Goal: Task Accomplishment & Management: Manage account settings

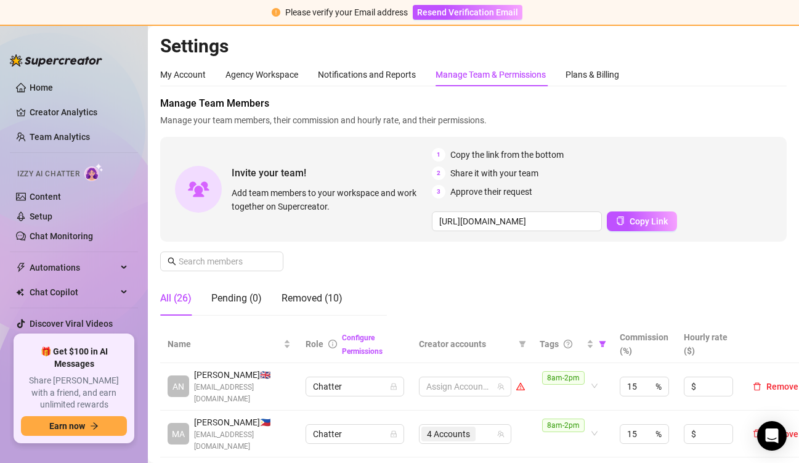
scroll to position [308, 0]
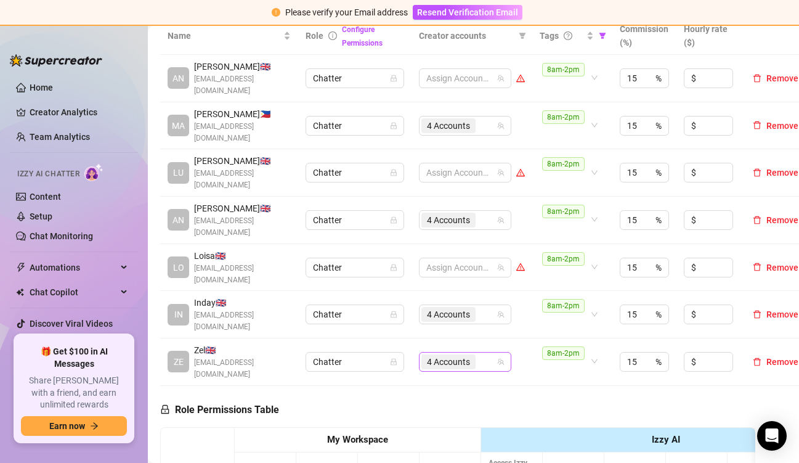
click at [478, 354] on input "search" at bounding box center [479, 361] width 2 height 15
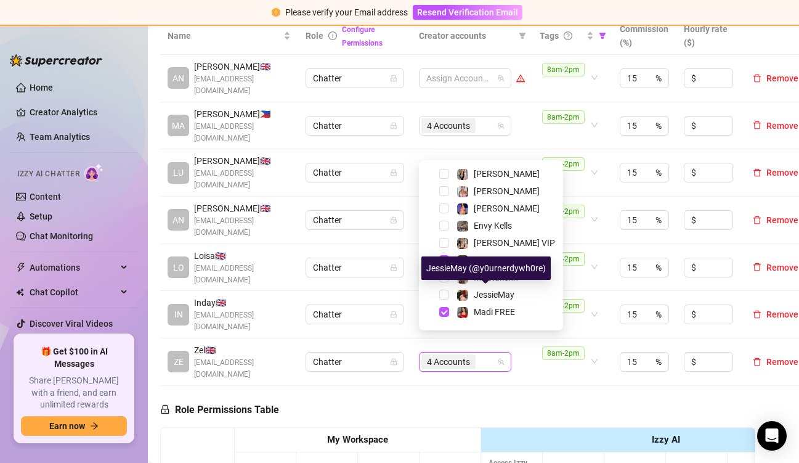
click at [477, 280] on span "Misstakenn" at bounding box center [496, 277] width 44 height 10
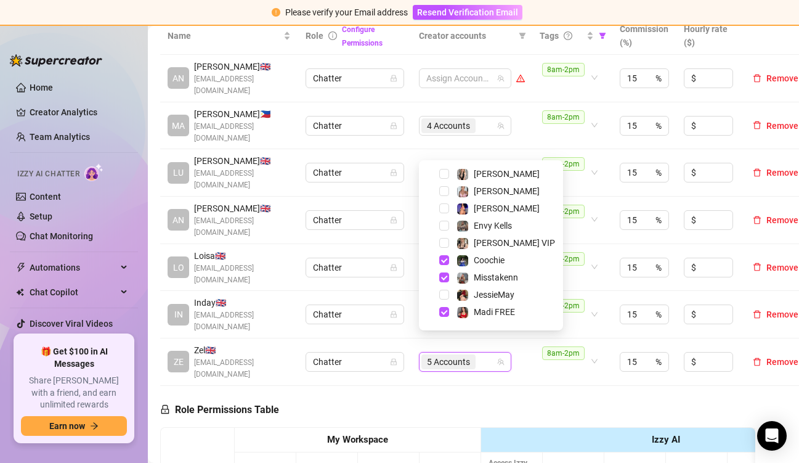
click at [546, 354] on div "8am-2pm" at bounding box center [565, 361] width 47 height 31
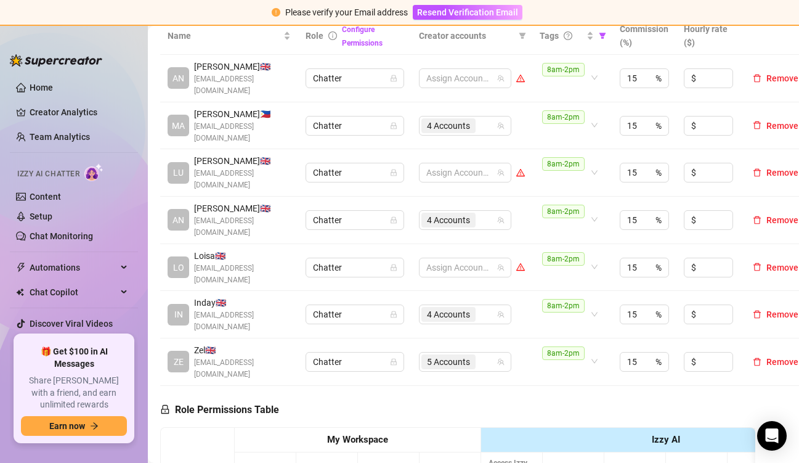
click at [466, 307] on span "4 Accounts" at bounding box center [448, 314] width 43 height 14
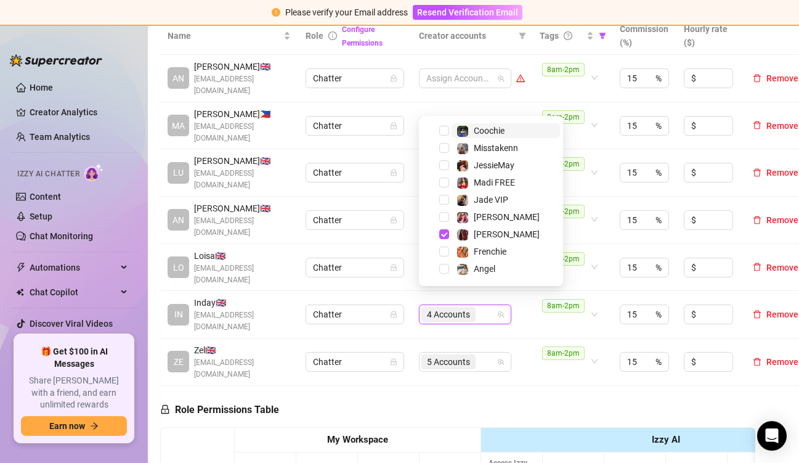
scroll to position [123, 0]
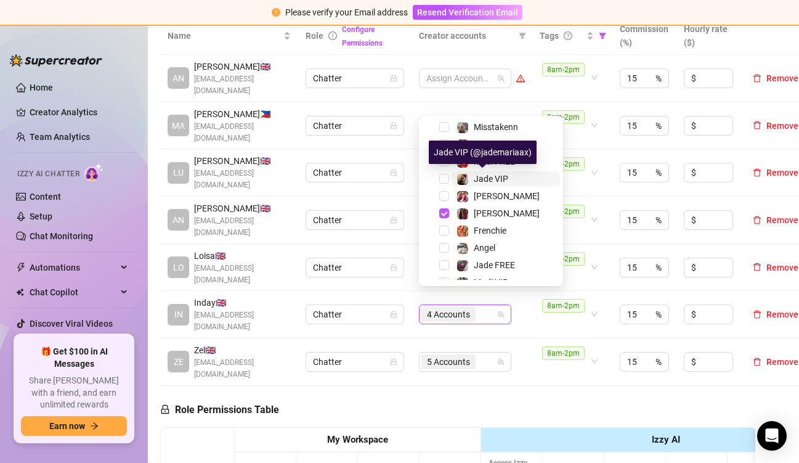
click at [484, 182] on span "Jade VIP" at bounding box center [491, 179] width 35 height 10
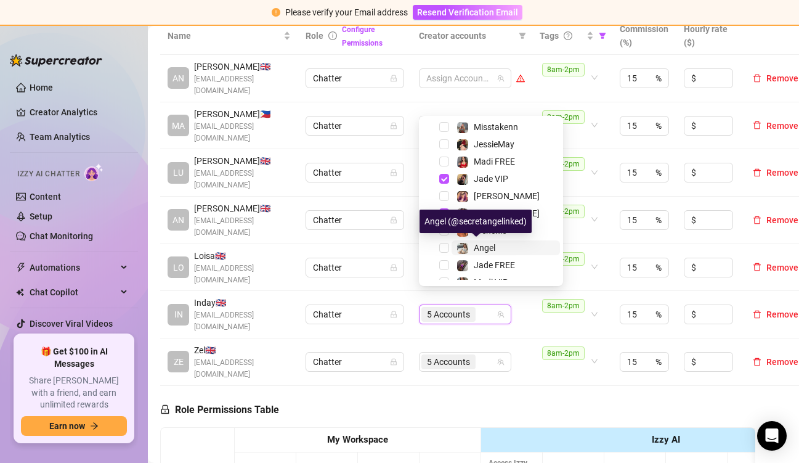
scroll to position [136, 0]
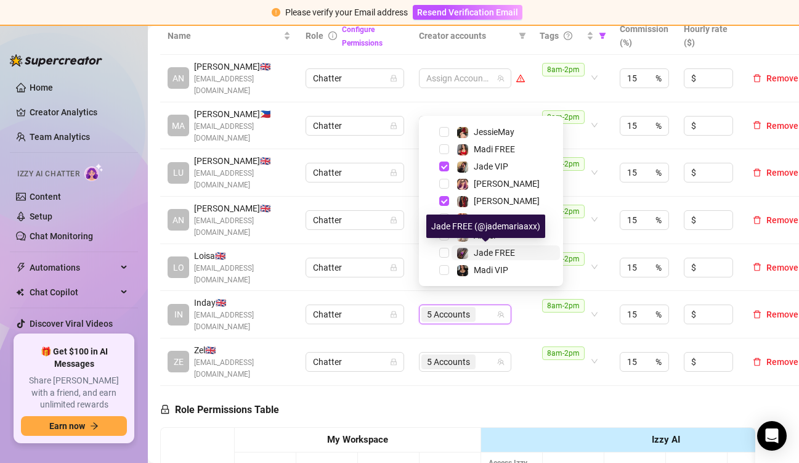
click at [476, 249] on span "Jade FREE" at bounding box center [494, 253] width 41 height 10
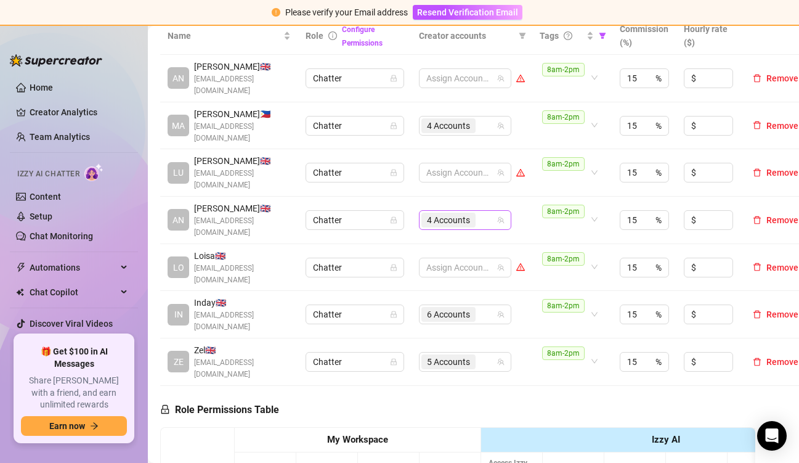
click at [480, 213] on input "search" at bounding box center [479, 220] width 2 height 15
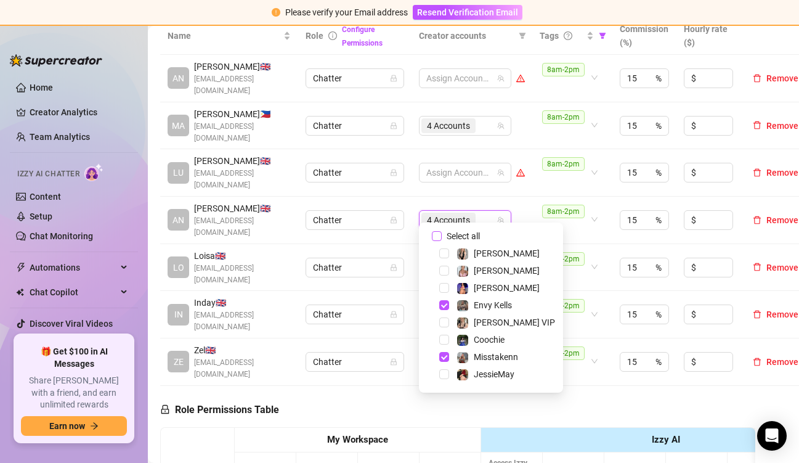
click at [439, 237] on input "Select all" at bounding box center [437, 236] width 10 height 10
checkbox input "false"
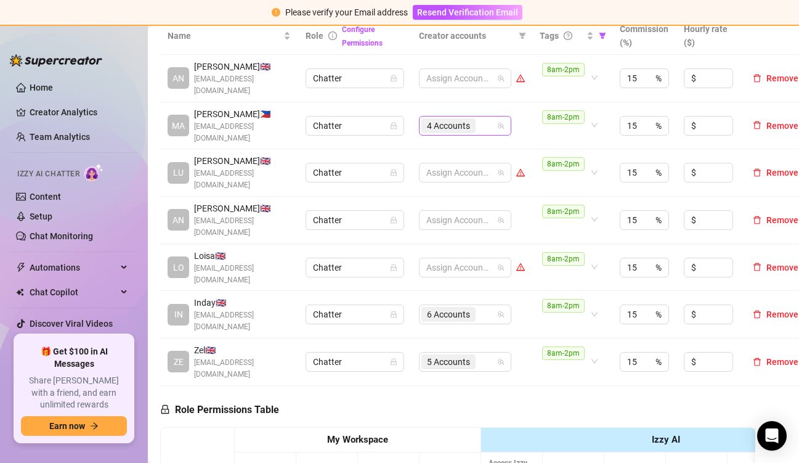
click at [489, 123] on div "4 Accounts" at bounding box center [458, 125] width 75 height 17
click at [490, 123] on div "4 Accounts" at bounding box center [458, 125] width 75 height 17
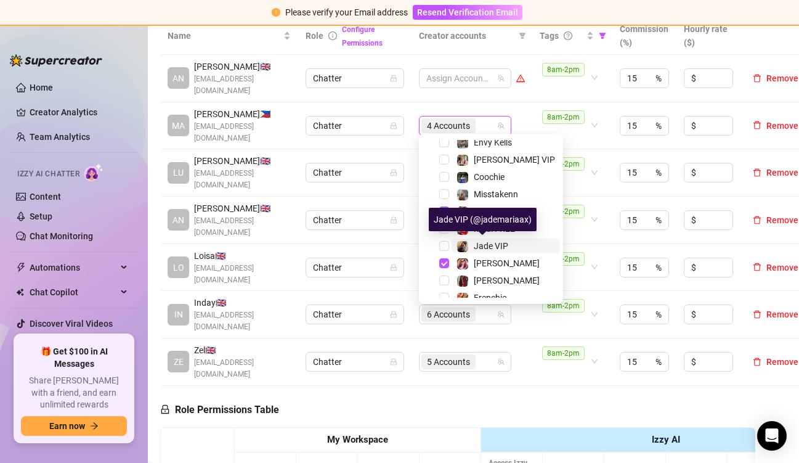
scroll to position [12, 0]
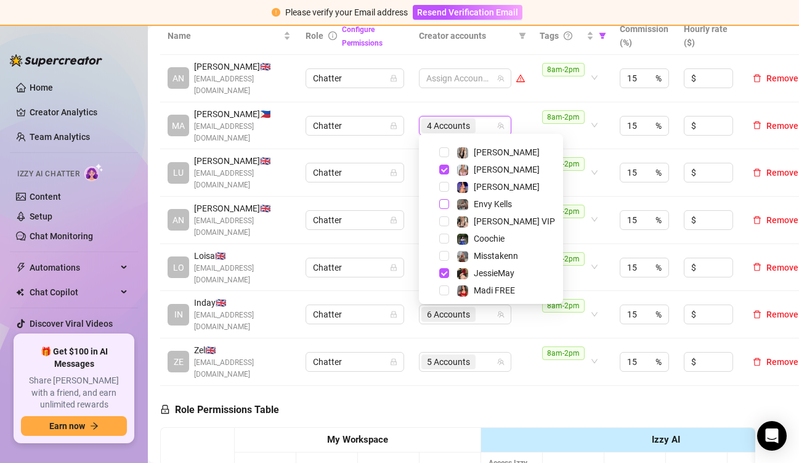
click at [442, 205] on span "Select tree node" at bounding box center [444, 204] width 10 height 10
click at [549, 363] on td "8am-2pm" at bounding box center [572, 361] width 80 height 47
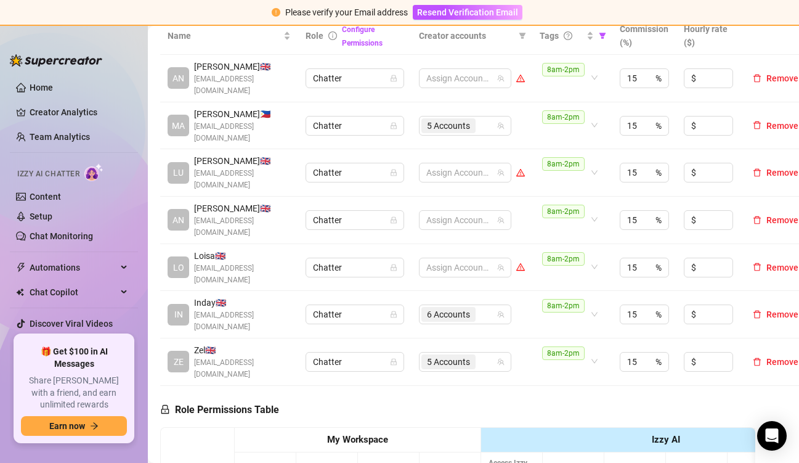
drag, startPoint x: 412, startPoint y: 395, endPoint x: 462, endPoint y: 385, distance: 50.9
click at [471, 14] on span "Resend Verification Email" at bounding box center [467, 12] width 101 height 10
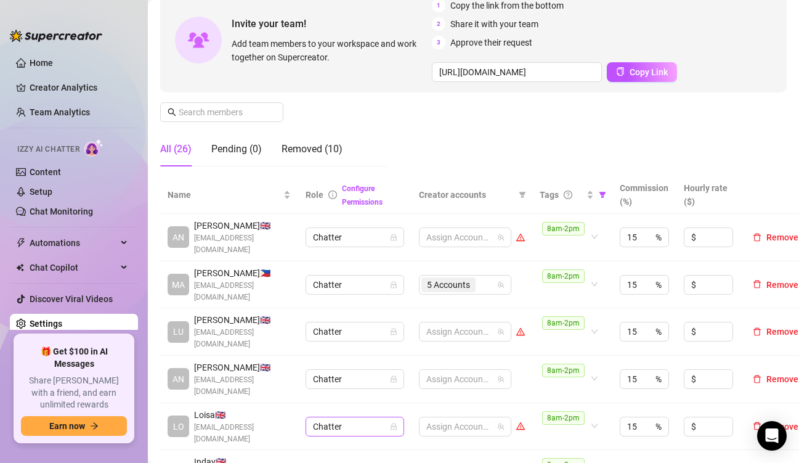
scroll to position [0, 0]
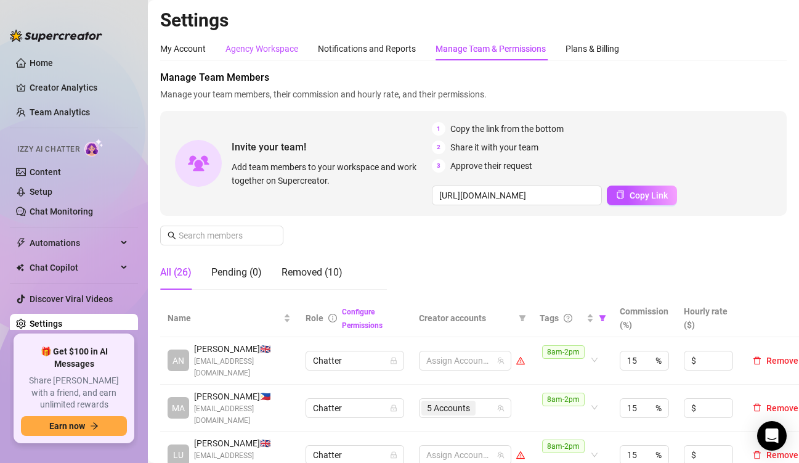
click at [275, 51] on div "Agency Workspace" at bounding box center [261, 49] width 73 height 14
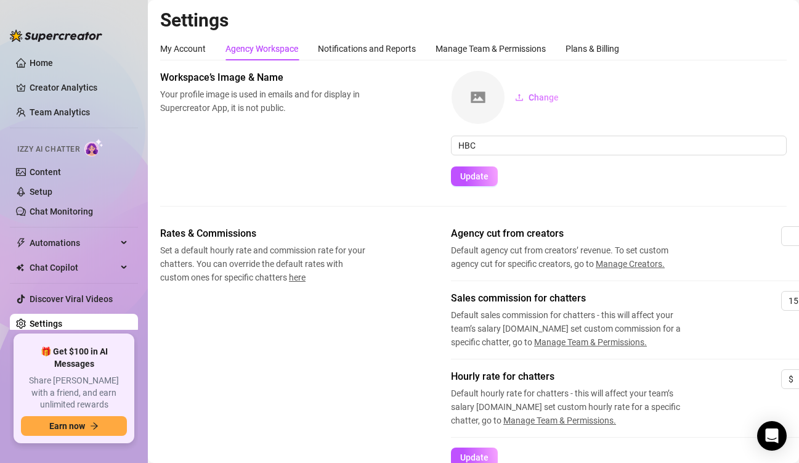
click at [298, 416] on div "Rates & Commissions Set a default hourly rate and commission rate for your chat…" at bounding box center [473, 346] width 627 height 241
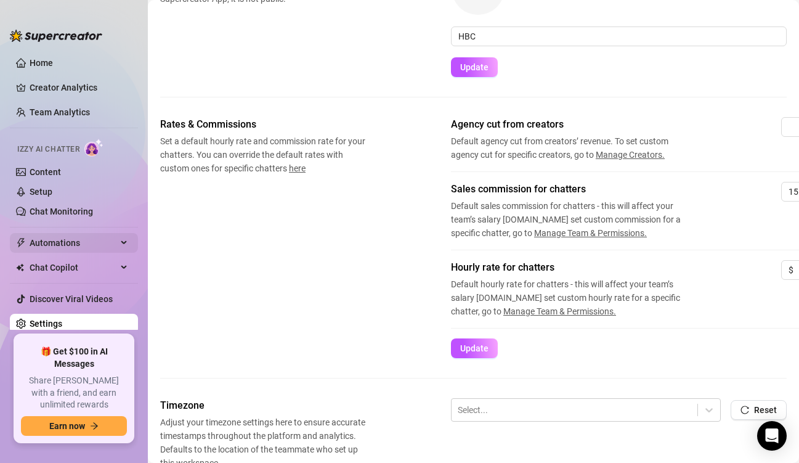
scroll to position [108, 0]
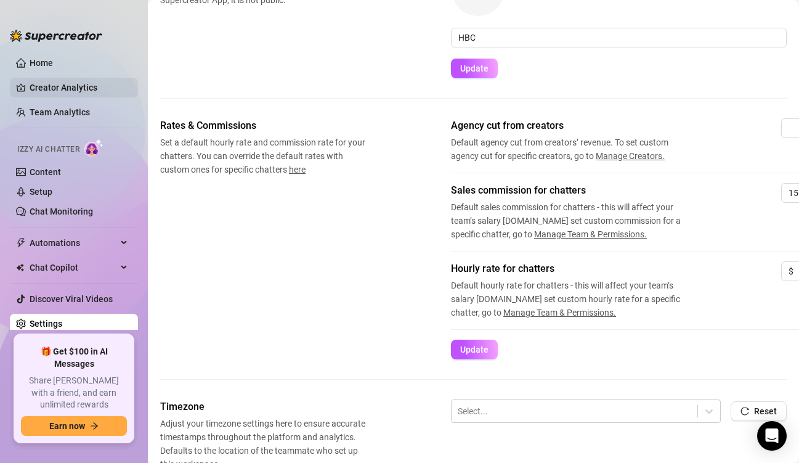
drag, startPoint x: 38, startPoint y: 89, endPoint x: 51, endPoint y: 95, distance: 14.3
click at [38, 88] on link "Creator Analytics" at bounding box center [79, 88] width 99 height 20
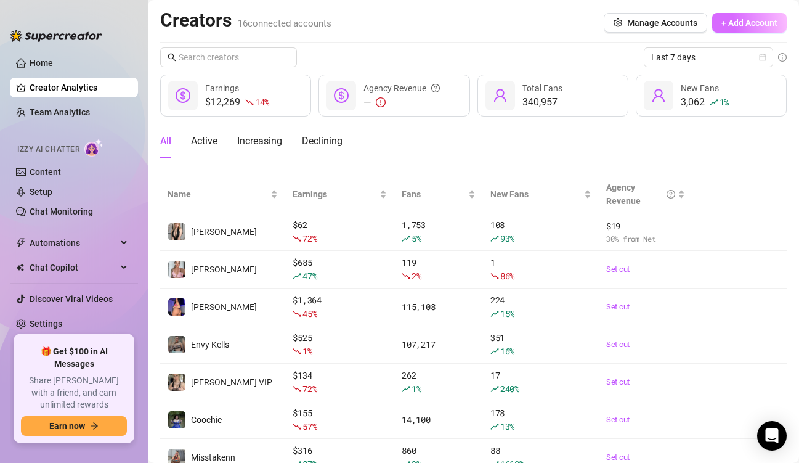
click at [736, 22] on span "+ Add Account" at bounding box center [749, 23] width 56 height 10
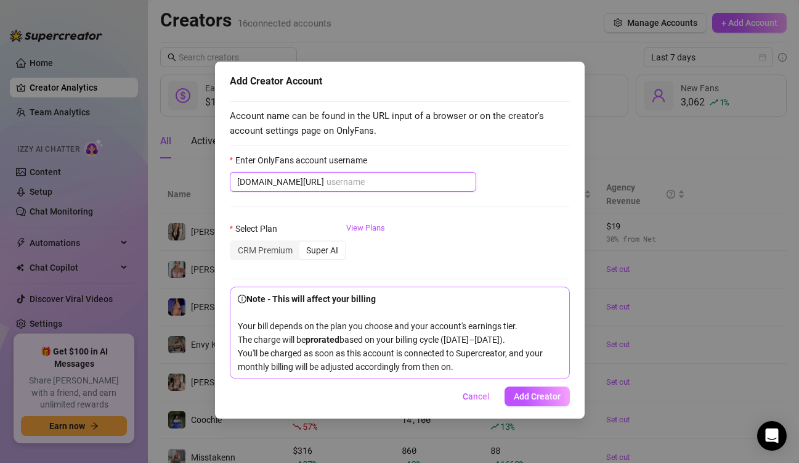
click at [327, 179] on input "Enter OnlyFans account username" at bounding box center [398, 182] width 142 height 14
paste input "/wetnreadymermaid"
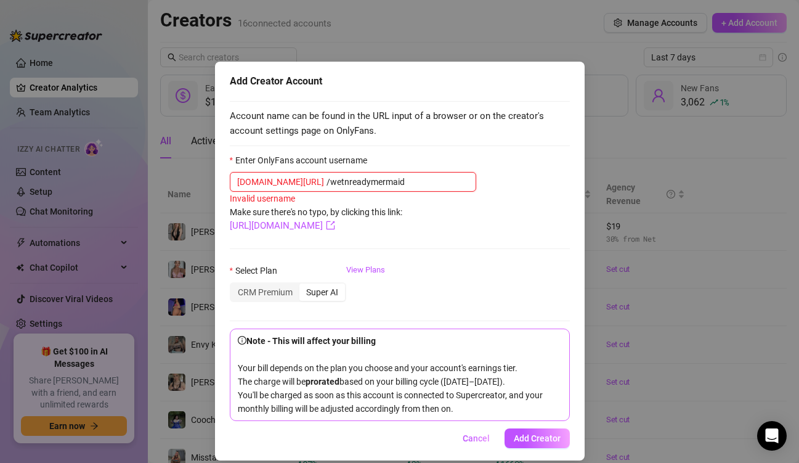
click at [327, 184] on input "/wetnreadymermaid" at bounding box center [398, 182] width 142 height 14
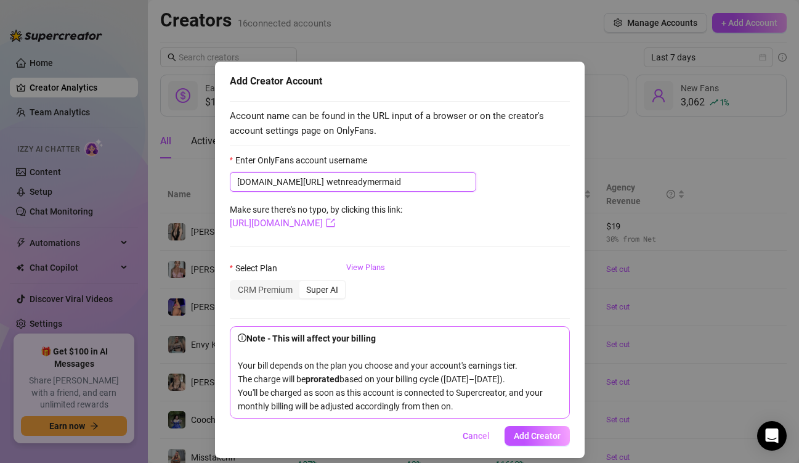
type input "wetnreadymermaid"
click at [539, 217] on form "Enter OnlyFans account username [DOMAIN_NAME][URL] wetnreadymermaid Make sure t…" at bounding box center [400, 285] width 340 height 265
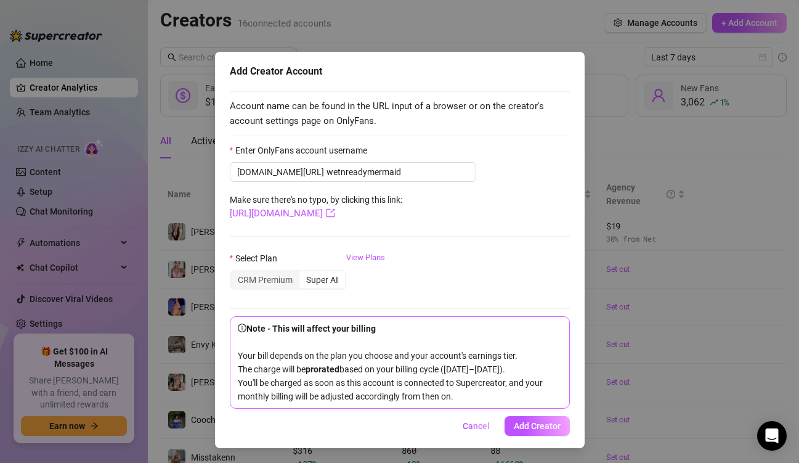
scroll to position [25, 0]
click at [258, 271] on div "CRM Premium" at bounding box center [265, 279] width 68 height 17
click at [234, 273] on input "CRM Premium" at bounding box center [234, 273] width 0 height 0
click at [381, 251] on div "Select Plan CRM Premium Super AI View Plans" at bounding box center [400, 275] width 340 height 49
click at [545, 251] on div "Select Plan CRM Premium Super AI View Plans" at bounding box center [400, 275] width 340 height 49
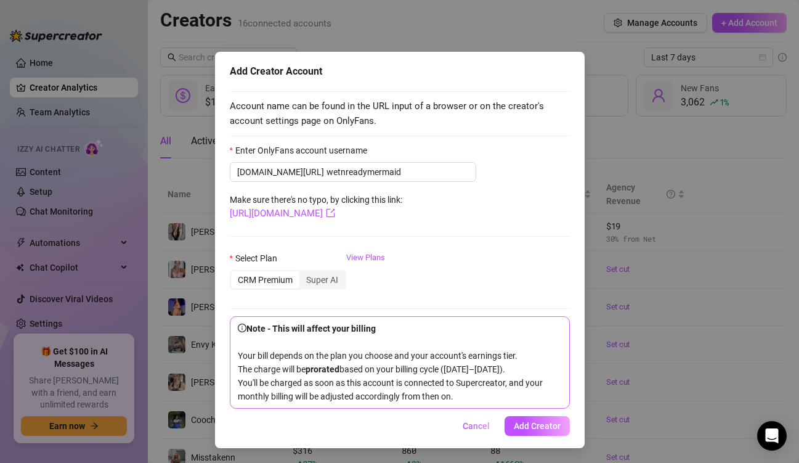
click at [346, 418] on div "Cancel Add Creator" at bounding box center [400, 426] width 340 height 20
click at [537, 421] on span "Add Creator" at bounding box center [537, 426] width 47 height 10
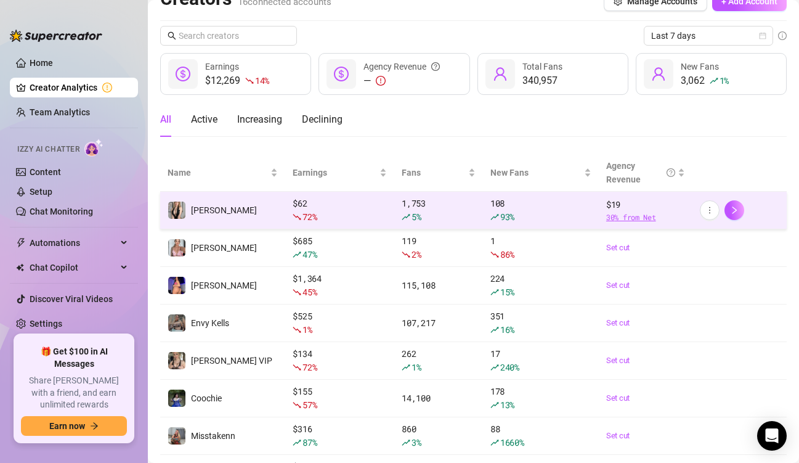
scroll to position [0, 0]
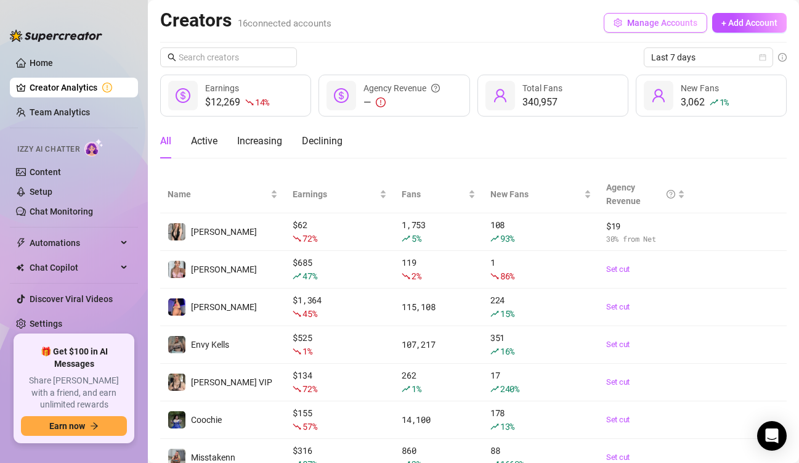
click at [638, 22] on span "Manage Accounts" at bounding box center [662, 23] width 70 height 10
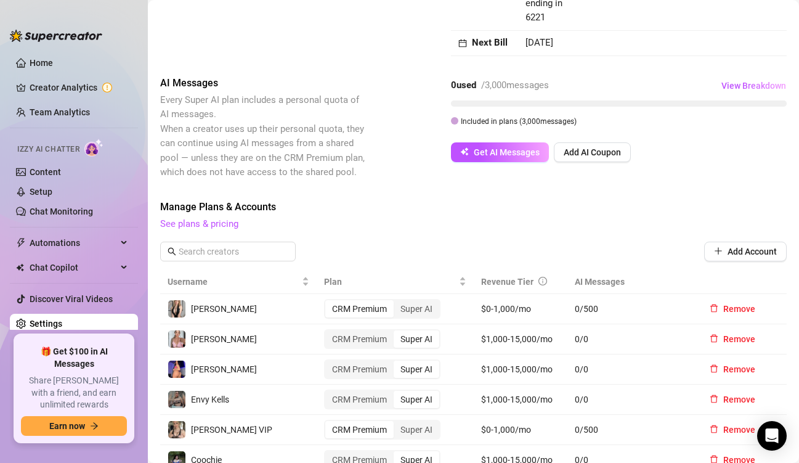
scroll to position [308, 0]
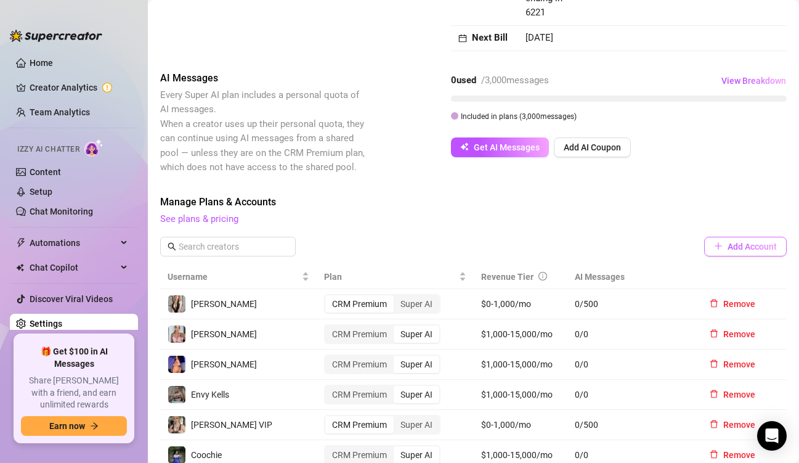
click at [725, 254] on button "Add Account" at bounding box center [745, 247] width 83 height 20
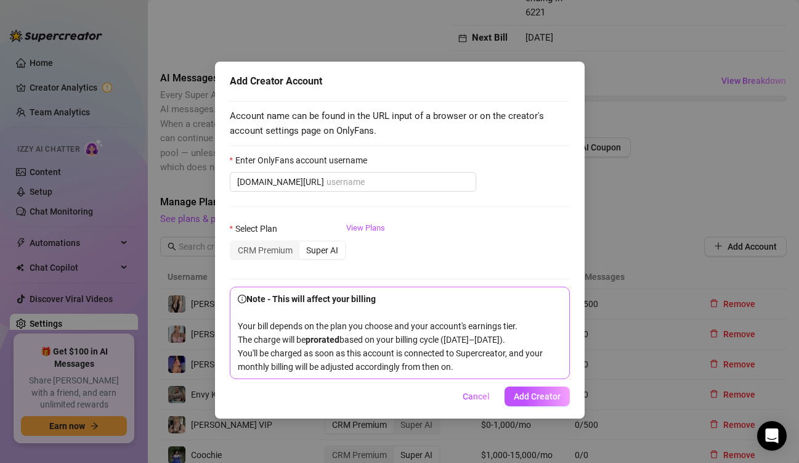
click at [396, 95] on div "Account name can be found in the URL input of a browser or on the creator's acc…" at bounding box center [400, 236] width 340 height 285
click at [469, 401] on span "Cancel" at bounding box center [476, 396] width 27 height 10
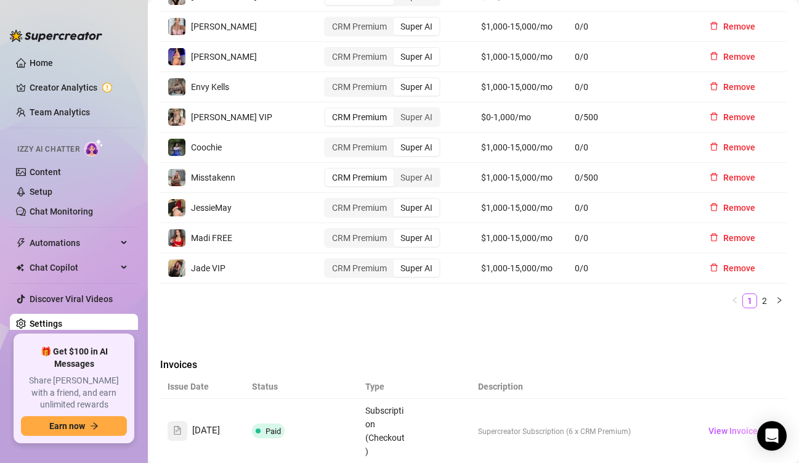
scroll to position [616, 0]
click at [758, 302] on link "2" at bounding box center [765, 300] width 14 height 14
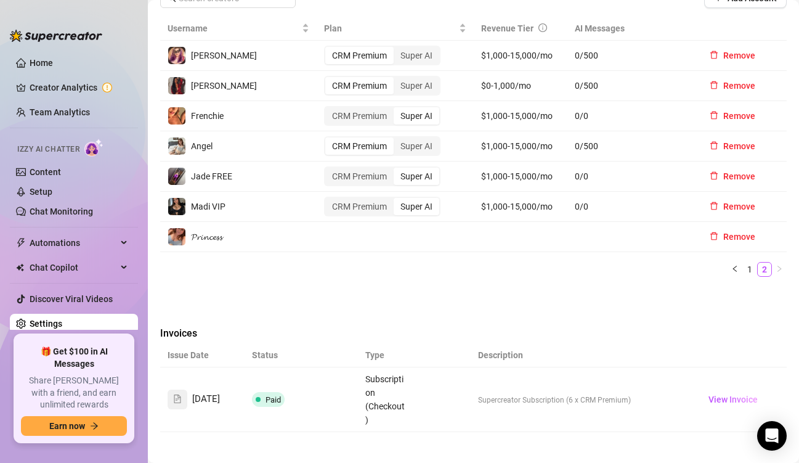
scroll to position [493, 0]
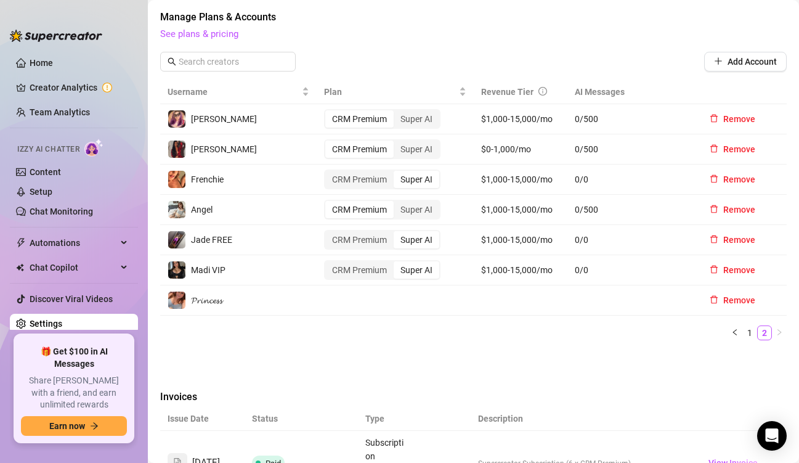
click at [184, 304] on img at bounding box center [176, 299] width 17 height 17
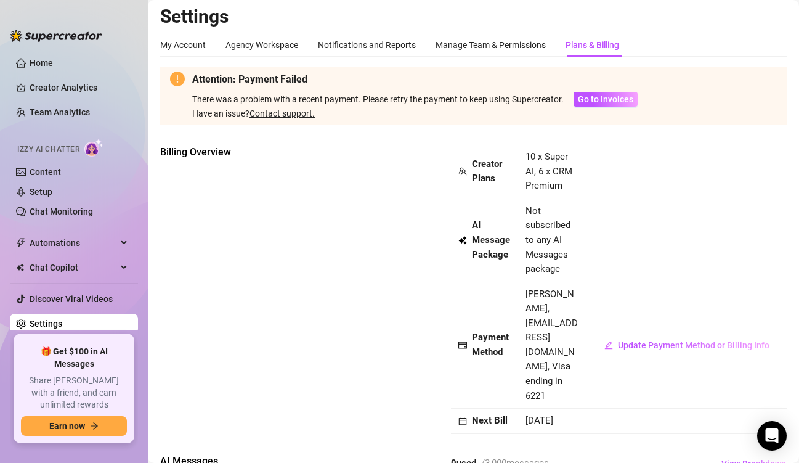
scroll to position [0, 0]
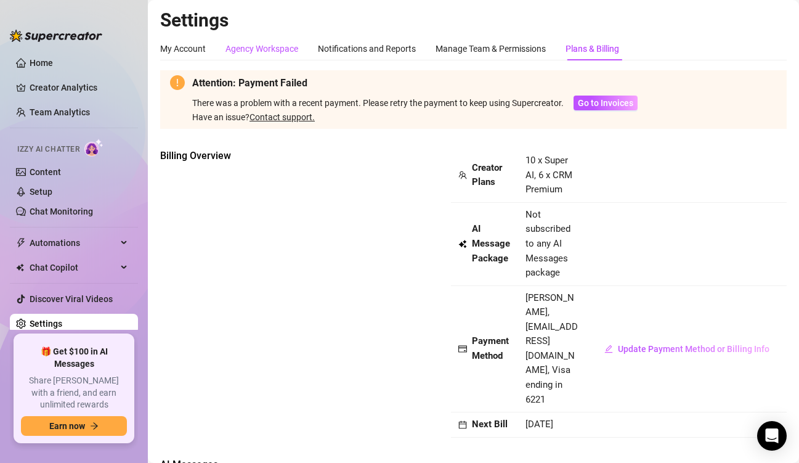
click at [250, 46] on div "Agency Workspace" at bounding box center [261, 49] width 73 height 14
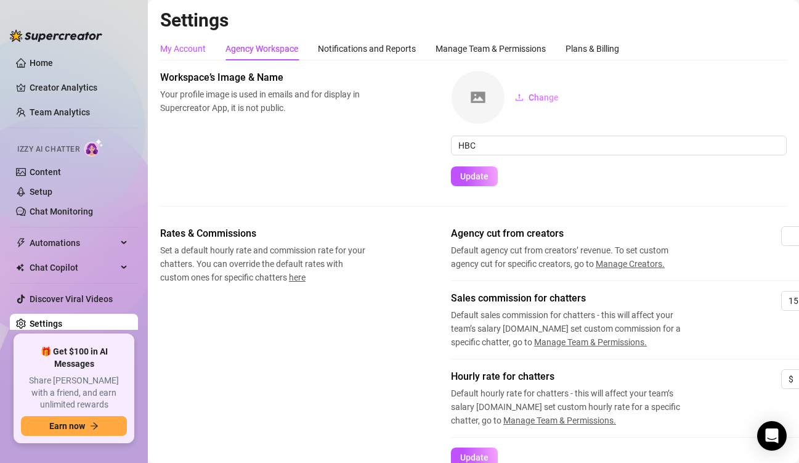
click at [188, 44] on div "My Account" at bounding box center [183, 49] width 46 height 14
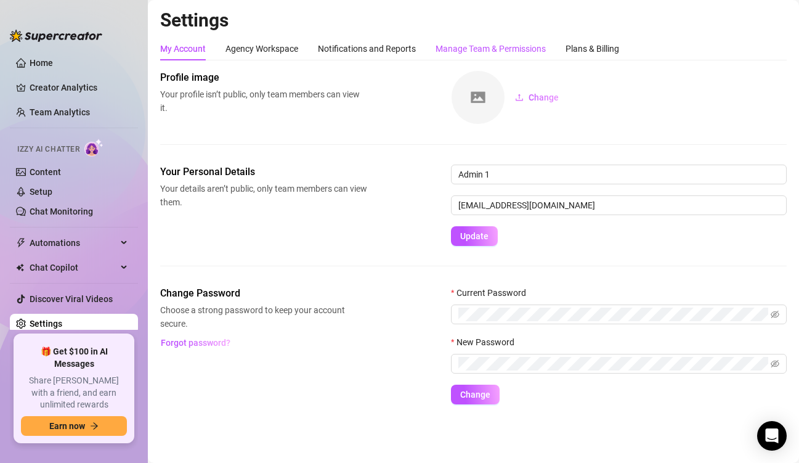
click at [449, 43] on div "Manage Team & Permissions" at bounding box center [491, 49] width 110 height 14
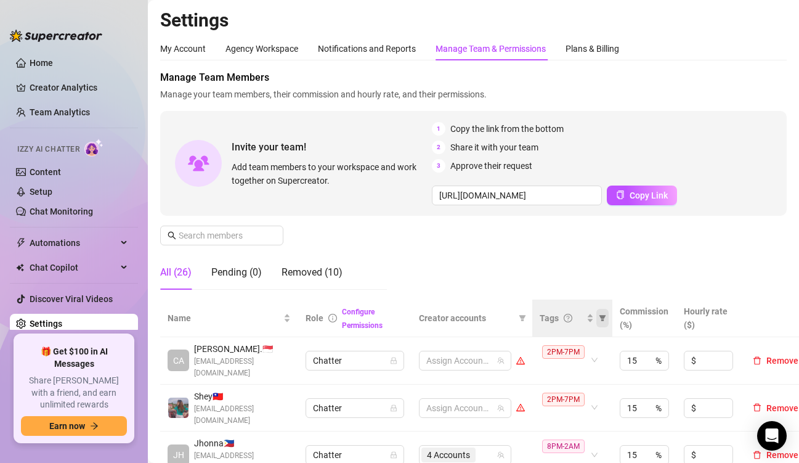
click at [604, 320] on icon "filter" at bounding box center [602, 318] width 7 height 6
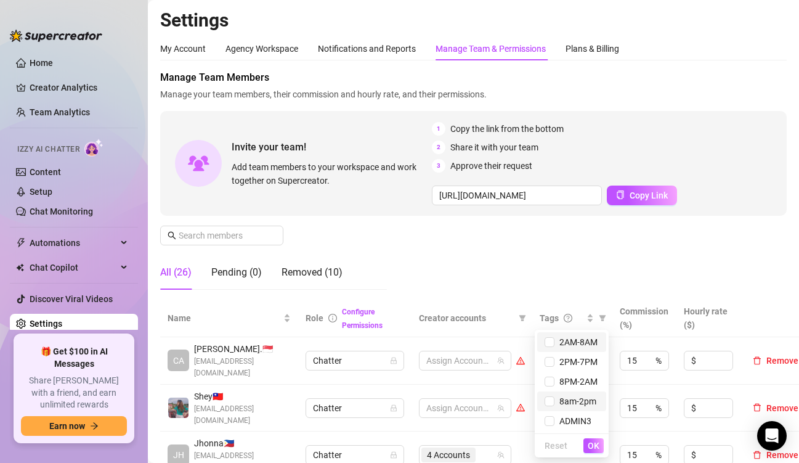
click at [564, 396] on span "8am-2pm" at bounding box center [572, 401] width 54 height 14
checkbox input "true"
click at [602, 447] on button "OK" at bounding box center [593, 445] width 20 height 15
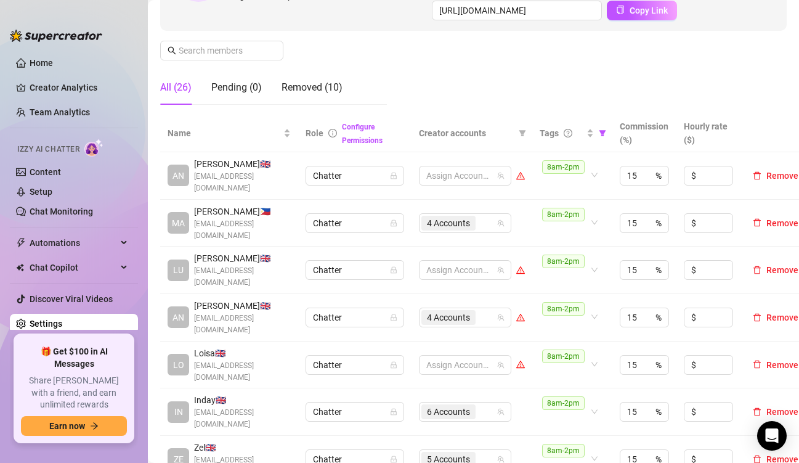
scroll to position [308, 0]
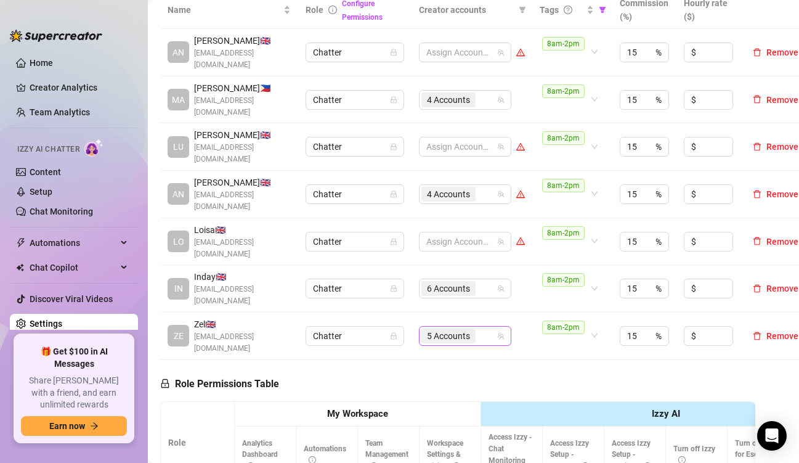
click at [481, 328] on input "search" at bounding box center [479, 335] width 2 height 15
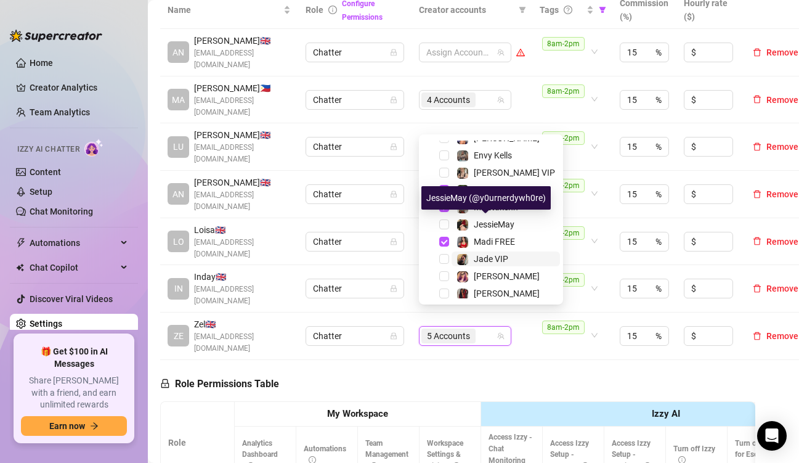
scroll to position [153, 0]
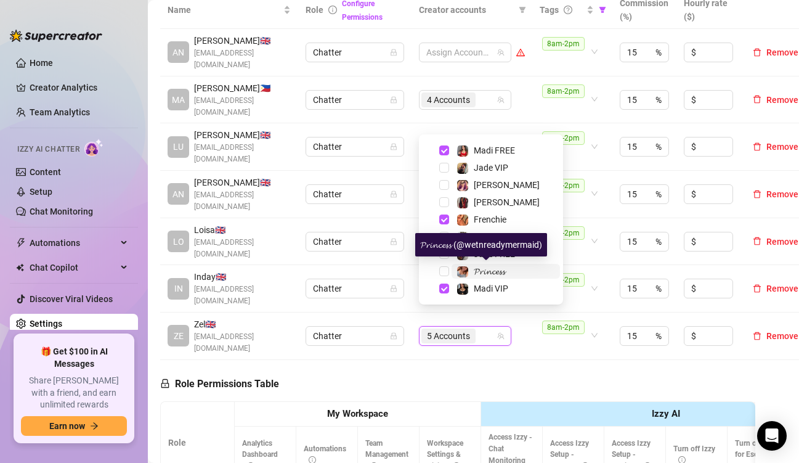
click at [469, 271] on div "𝓟𝓻𝓲𝓷𝓬𝓮𝓼𝓼" at bounding box center [481, 271] width 49 height 15
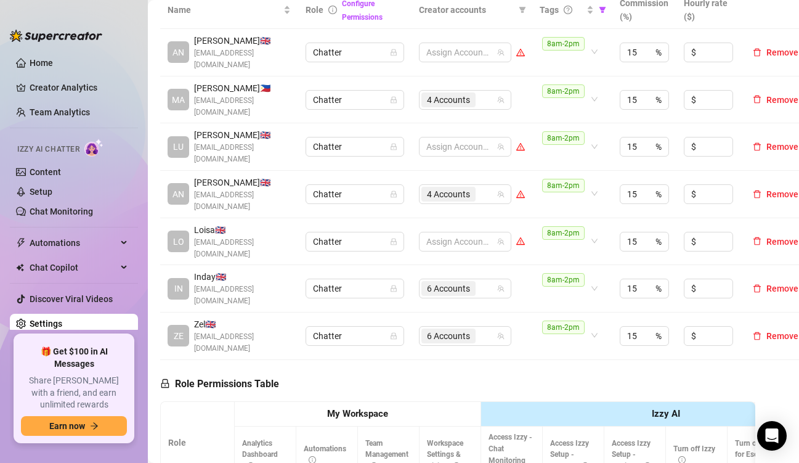
click at [483, 327] on div "6 Accounts" at bounding box center [458, 335] width 75 height 17
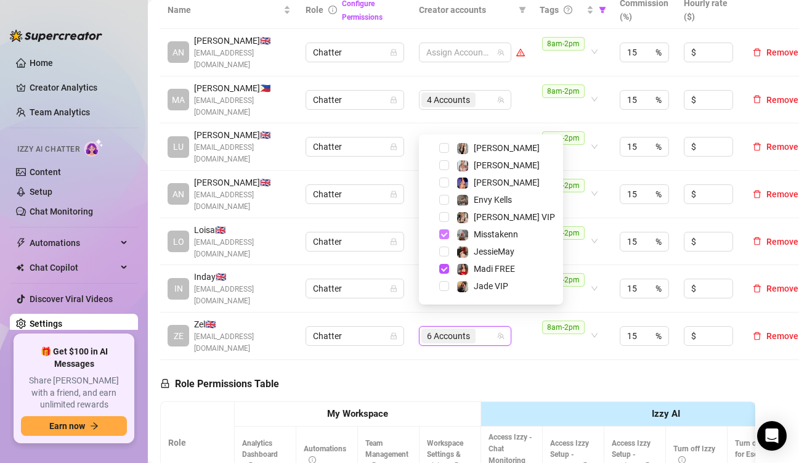
click at [445, 236] on span "Select tree node" at bounding box center [444, 234] width 10 height 10
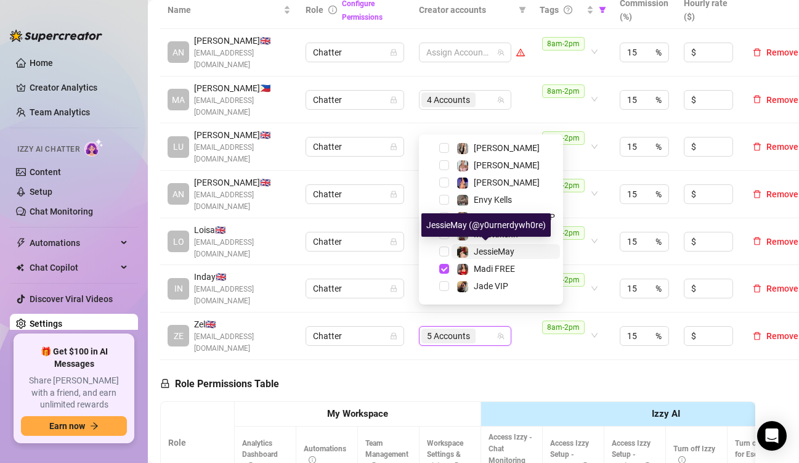
scroll to position [79, 0]
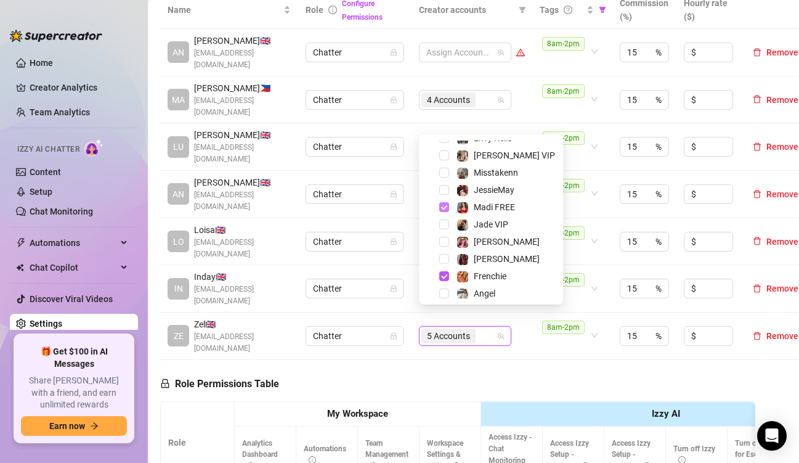
click at [441, 211] on span "Select tree node" at bounding box center [444, 207] width 10 height 10
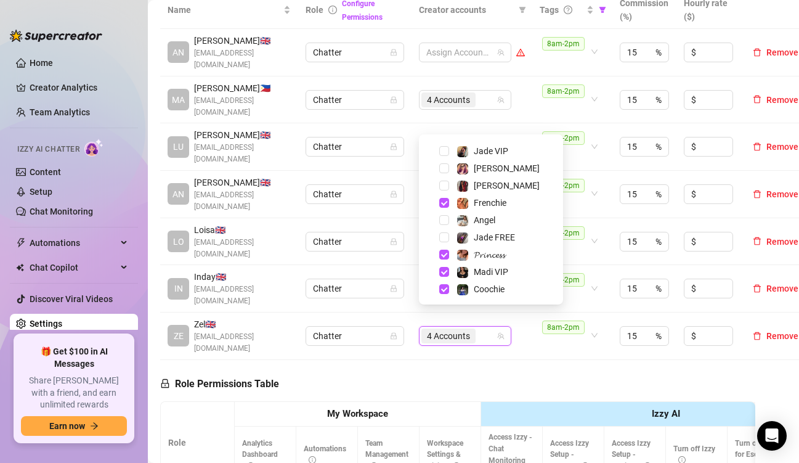
scroll to position [153, 0]
click at [542, 338] on td "8am-2pm" at bounding box center [572, 335] width 80 height 47
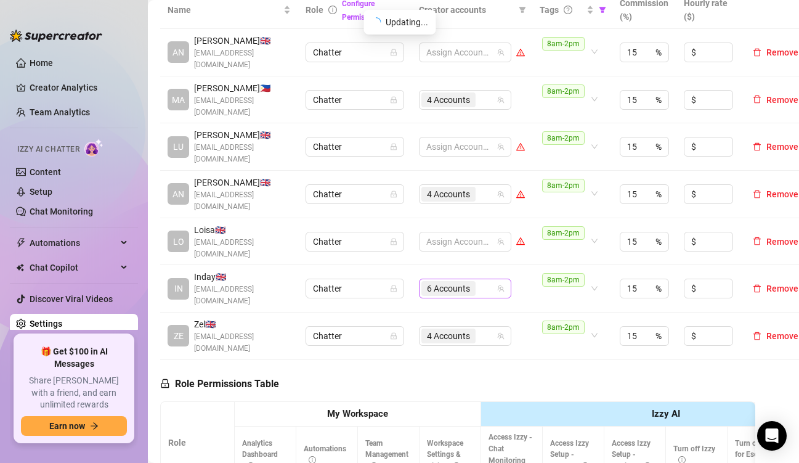
click at [489, 280] on div "6 Accounts" at bounding box center [458, 288] width 75 height 17
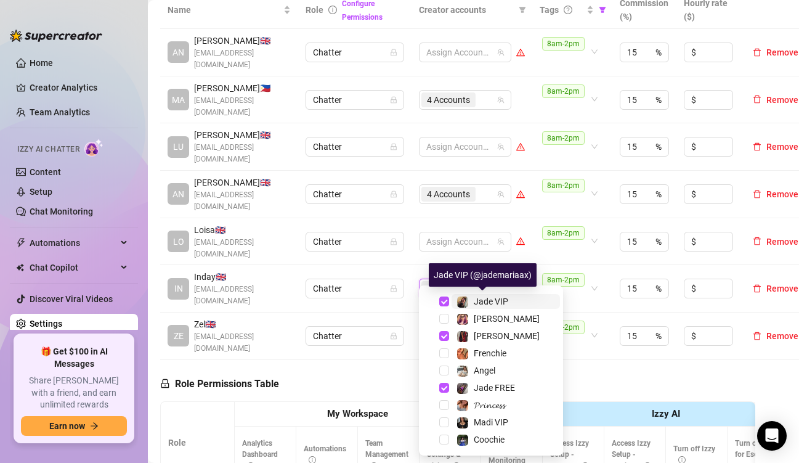
click at [473, 304] on div "Jade VIP" at bounding box center [483, 301] width 52 height 15
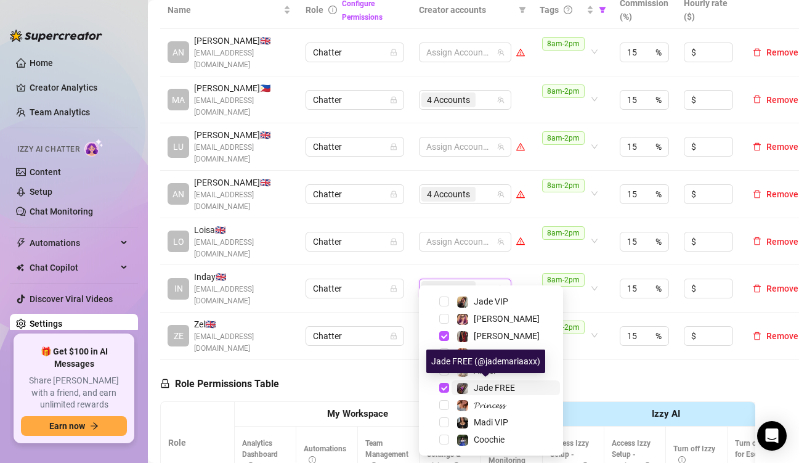
click at [466, 391] on img at bounding box center [462, 388] width 11 height 11
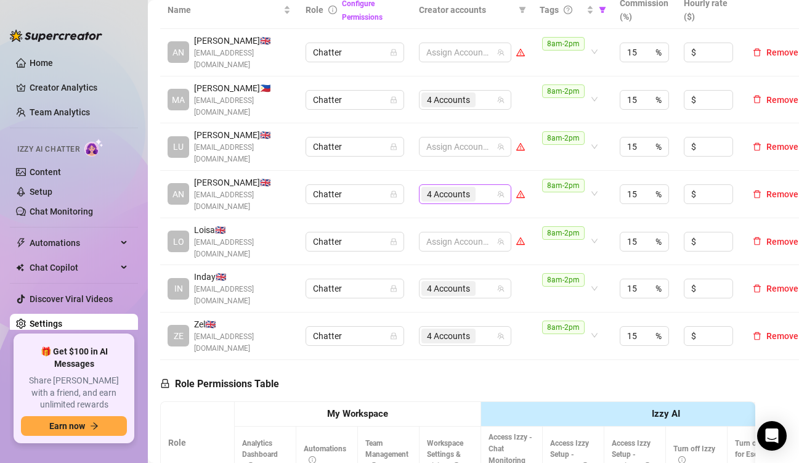
click at [486, 186] on div "4 Accounts" at bounding box center [458, 193] width 75 height 17
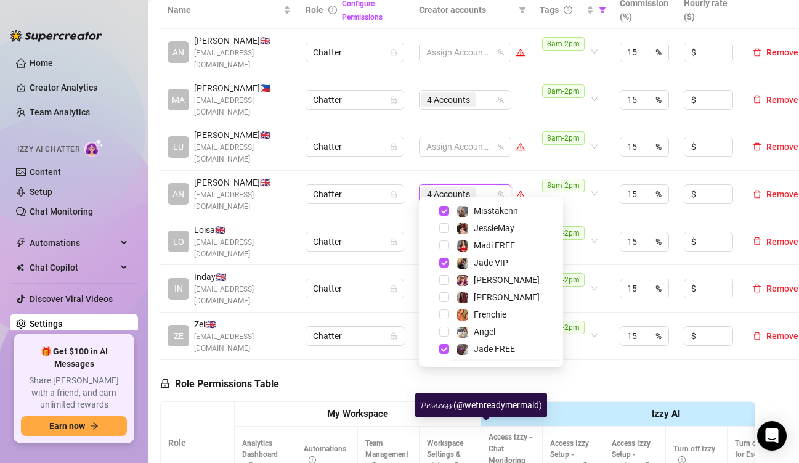
scroll to position [30, 0]
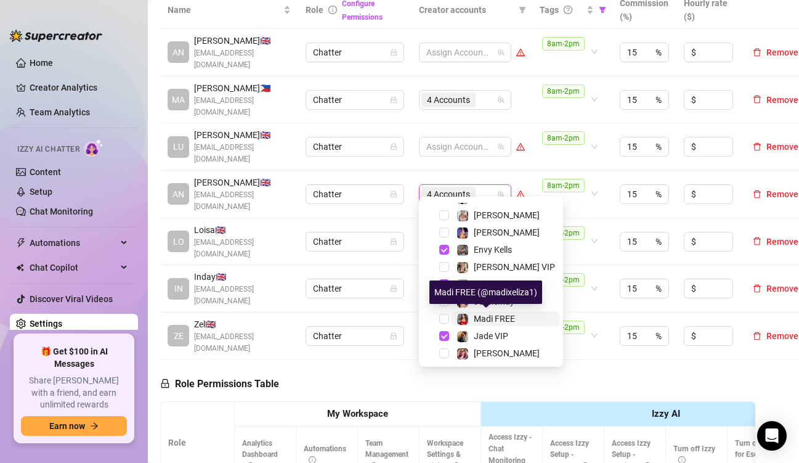
click at [486, 318] on span "Madi FREE" at bounding box center [494, 319] width 41 height 10
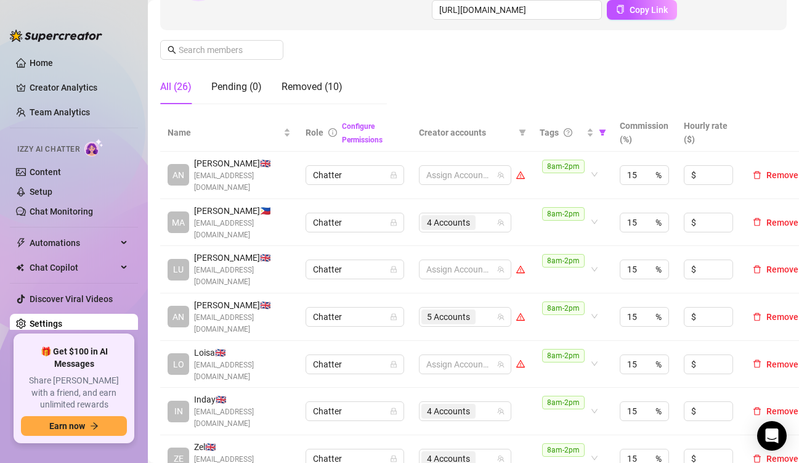
scroll to position [185, 0]
click at [480, 221] on input "search" at bounding box center [479, 223] width 2 height 15
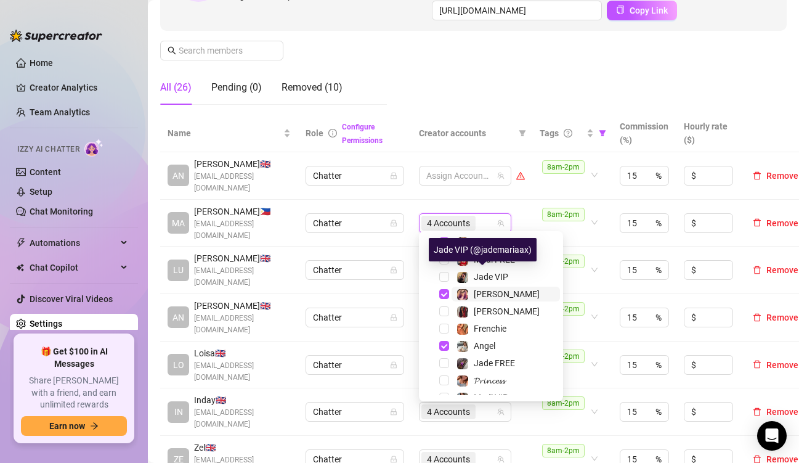
scroll to position [153, 0]
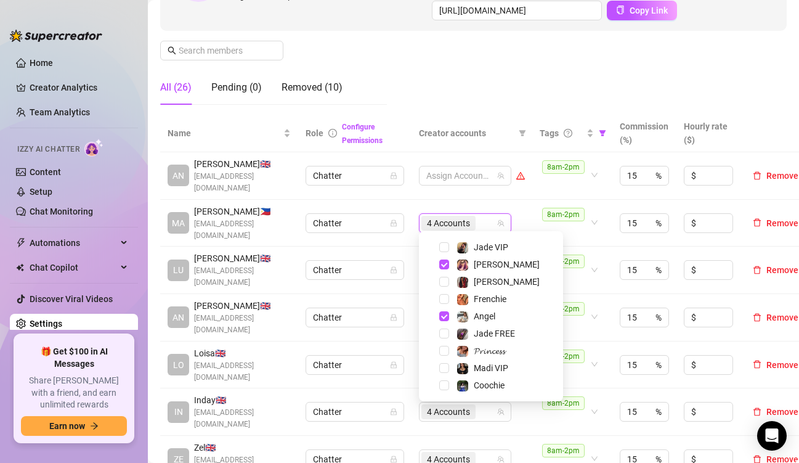
click at [486, 62] on div "Manage Team Members Manage your team members, their commission and hourly rate,…" at bounding box center [473, -1] width 627 height 229
